Goal: Obtain resource: Download file/media

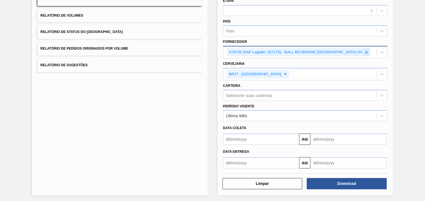
click at [367, 51] on icon at bounding box center [366, 52] width 4 height 4
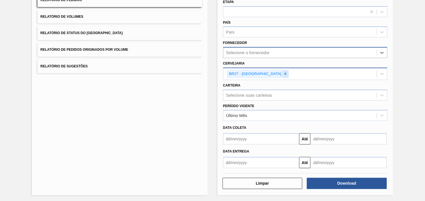
click at [283, 74] on icon at bounding box center [285, 74] width 4 height 4
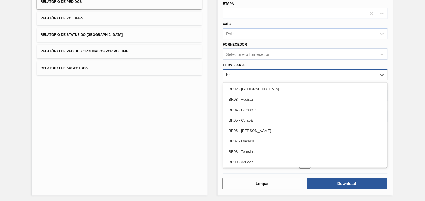
type input "brv"
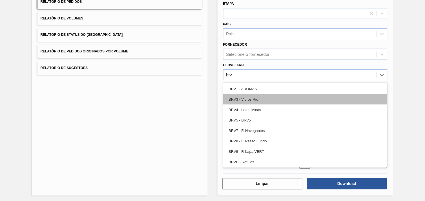
click at [258, 96] on div "BRV3 - Vidros Rio" at bounding box center [305, 99] width 164 height 10
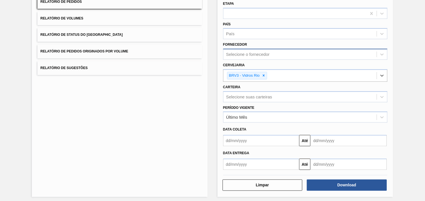
scroll to position [60, 0]
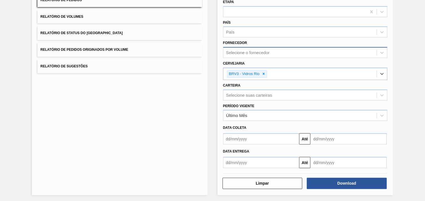
click at [269, 54] on div "Selecione o fornecedor" at bounding box center [299, 53] width 153 height 8
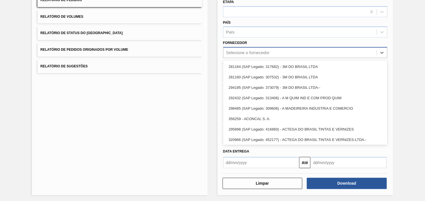
paste input "327541"
type input "327541"
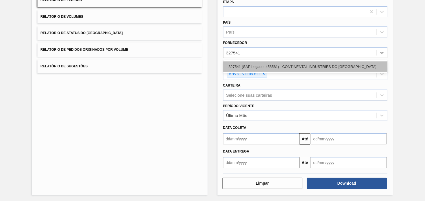
click at [279, 67] on div "327541 (SAP Legado: 458581) - CONTINENTAL INDUSTRIES DO [GEOGRAPHIC_DATA]" at bounding box center [305, 66] width 164 height 10
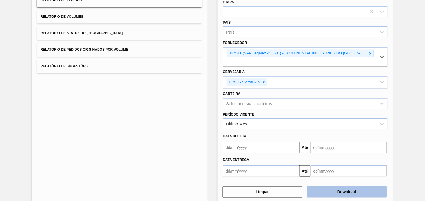
click at [346, 186] on button "Download" at bounding box center [347, 191] width 80 height 11
